Goal: Entertainment & Leisure: Consume media (video, audio)

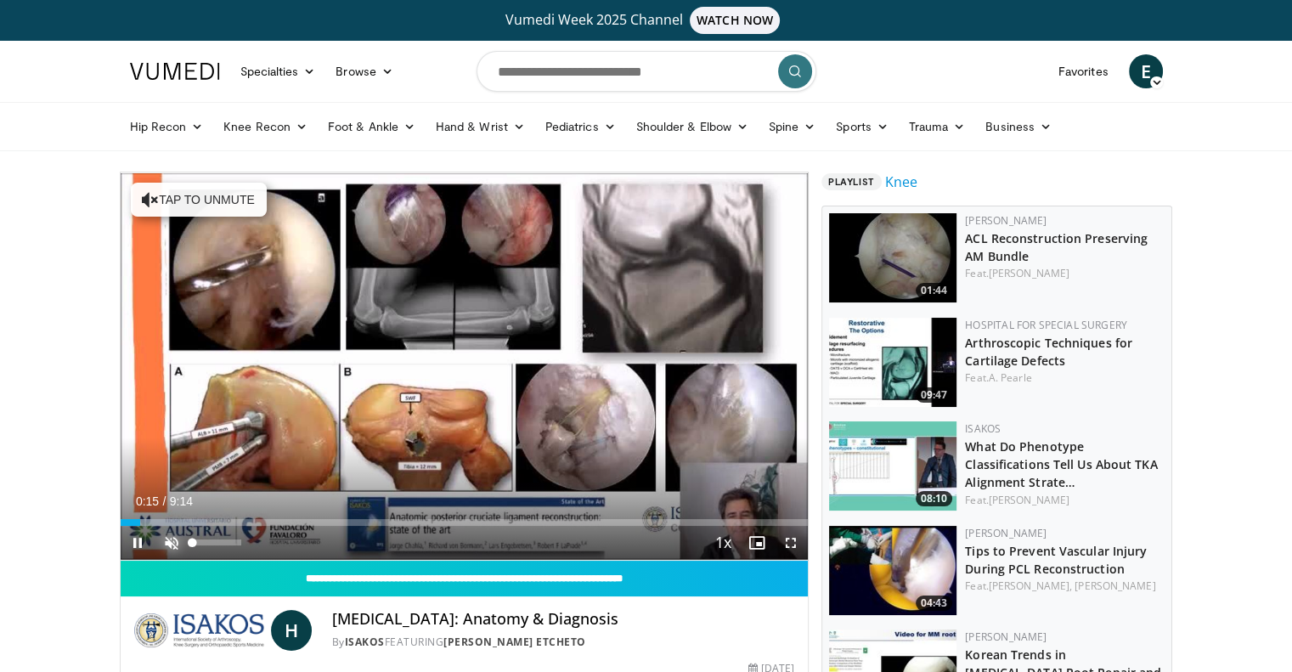
click at [166, 543] on span "Video Player" at bounding box center [172, 543] width 34 height 34
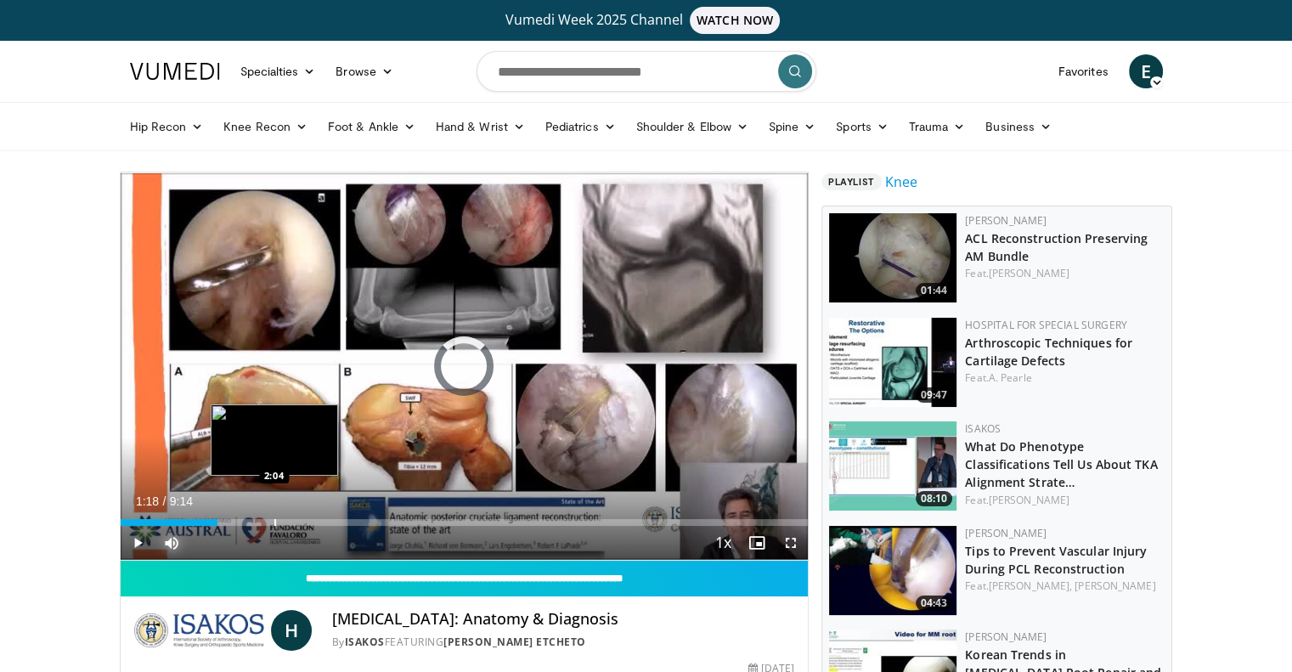
drag, startPoint x: 148, startPoint y: 519, endPoint x: 274, endPoint y: 516, distance: 126.5
click at [274, 516] on div "Loaded : 0.00% 2:03 2:04" at bounding box center [465, 517] width 688 height 16
